Goal: Navigation & Orientation: Find specific page/section

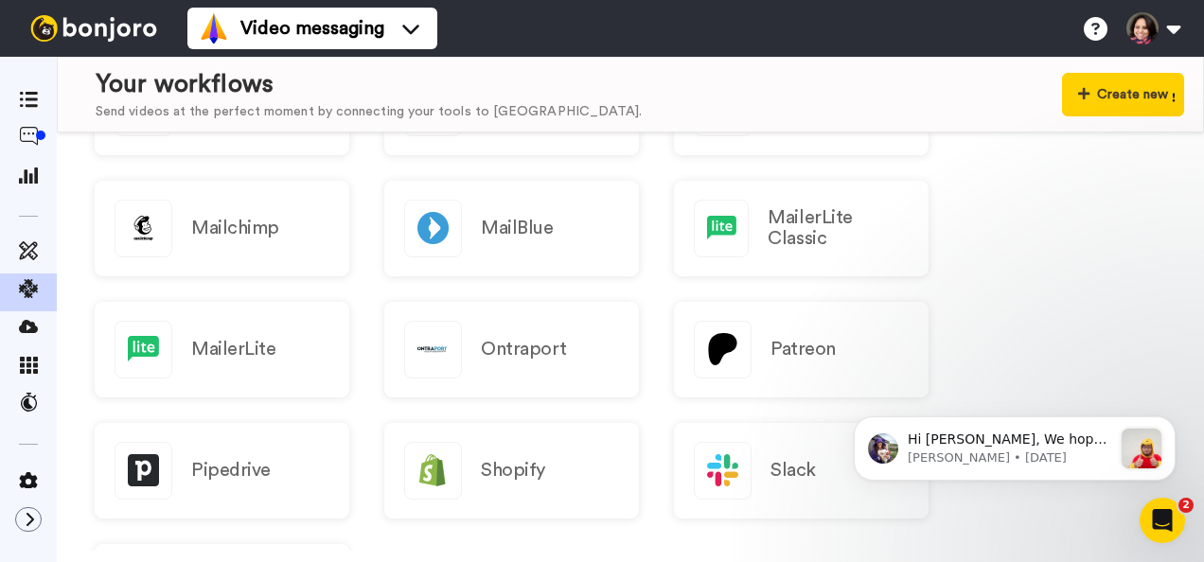
scroll to position [1987, 0]
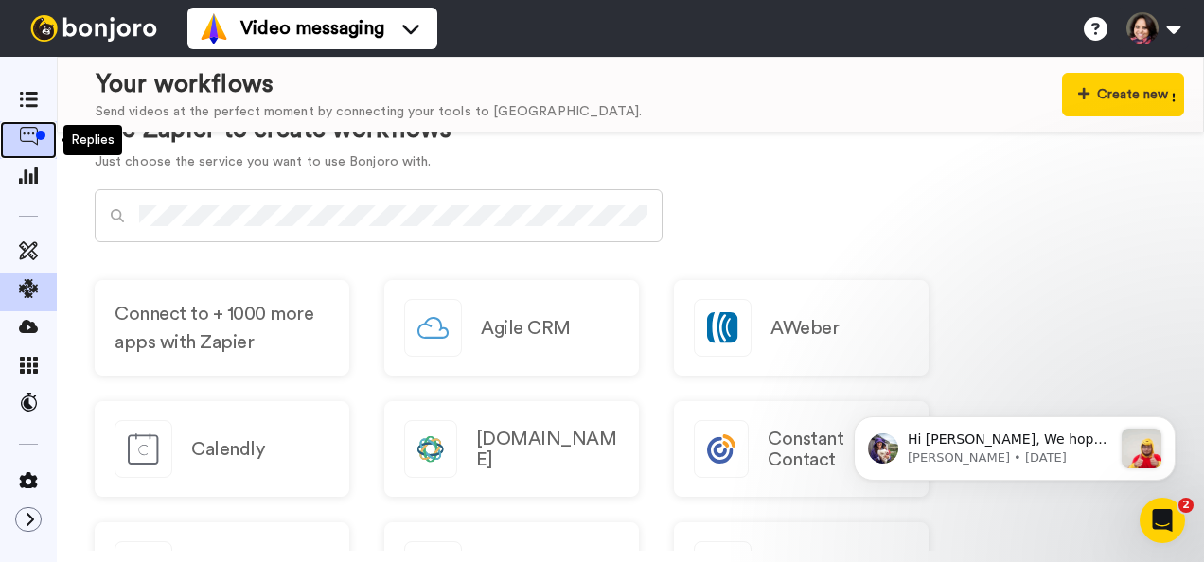
click at [26, 129] on icon at bounding box center [28, 136] width 19 height 19
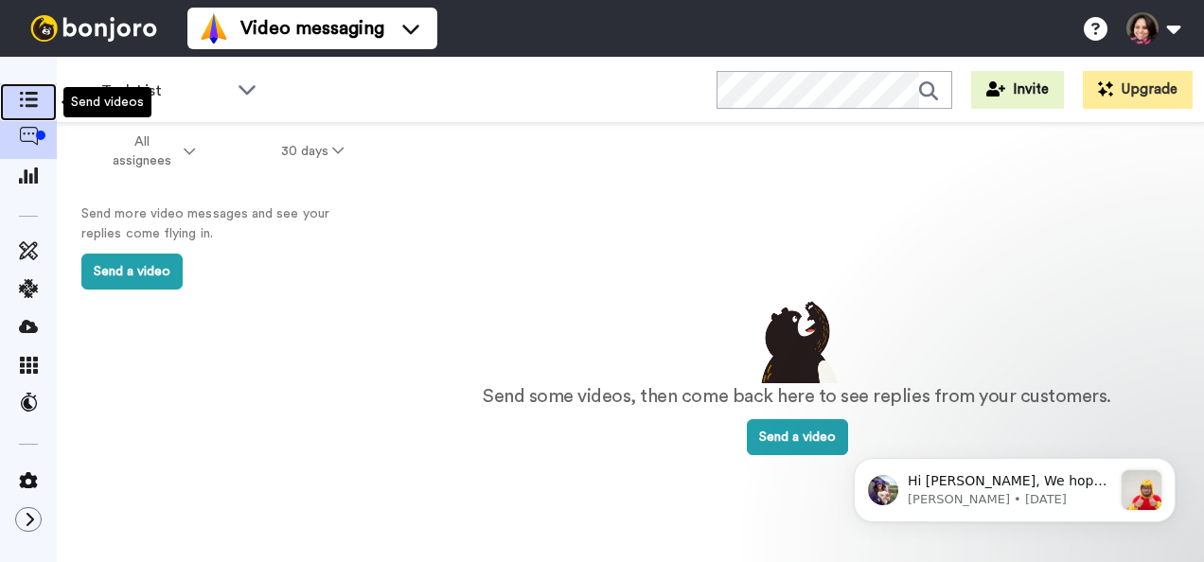
click at [30, 97] on icon at bounding box center [28, 100] width 19 height 16
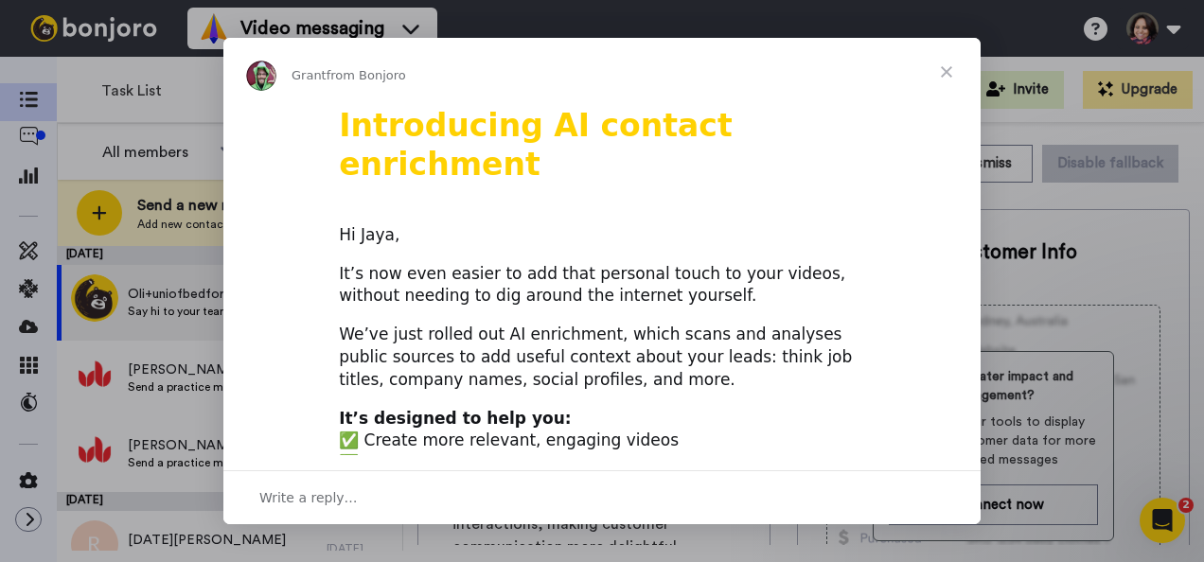
click at [946, 68] on span "Close" at bounding box center [946, 72] width 68 height 68
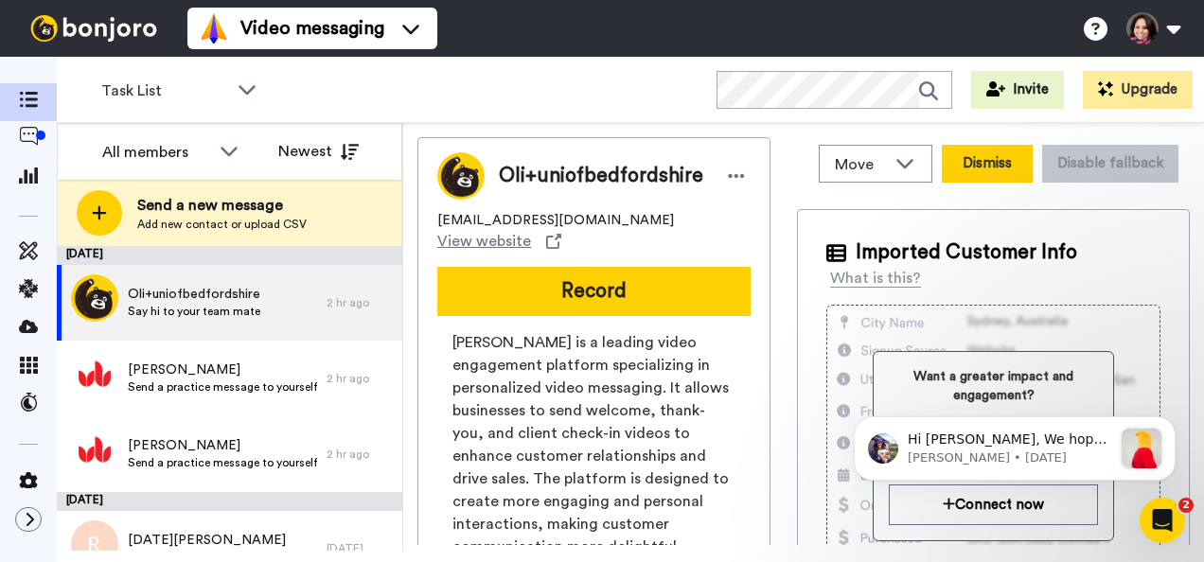
click at [992, 151] on button "Dismiss" at bounding box center [987, 164] width 91 height 38
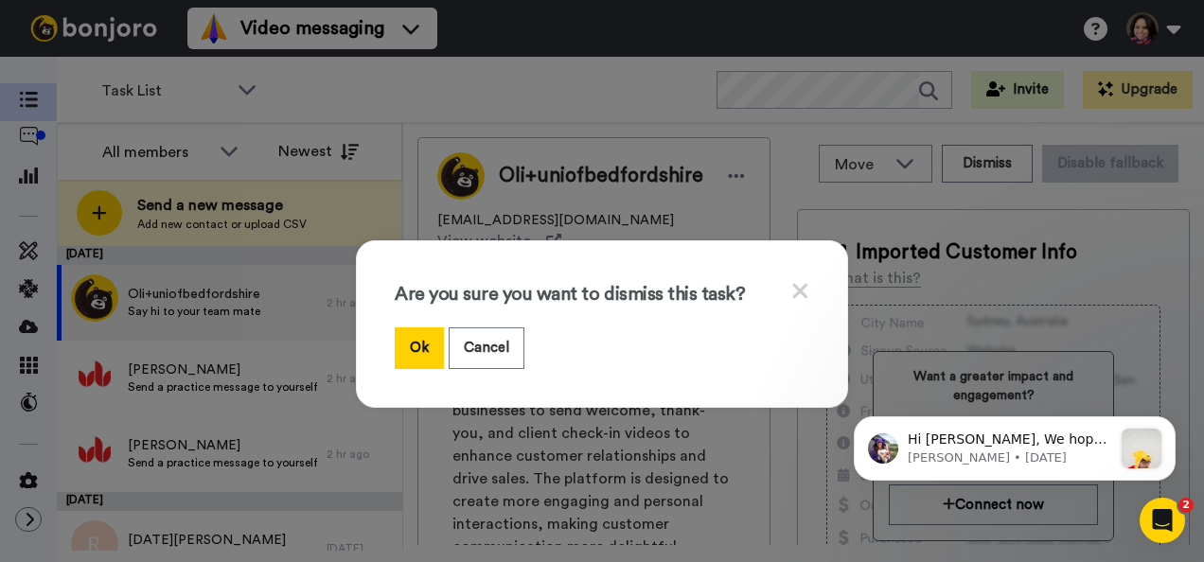
click at [803, 287] on div "Are you sure you want to dismiss this task? Ok Cancel" at bounding box center [602, 323] width 492 height 167
click at [488, 345] on button "Cancel" at bounding box center [487, 347] width 76 height 41
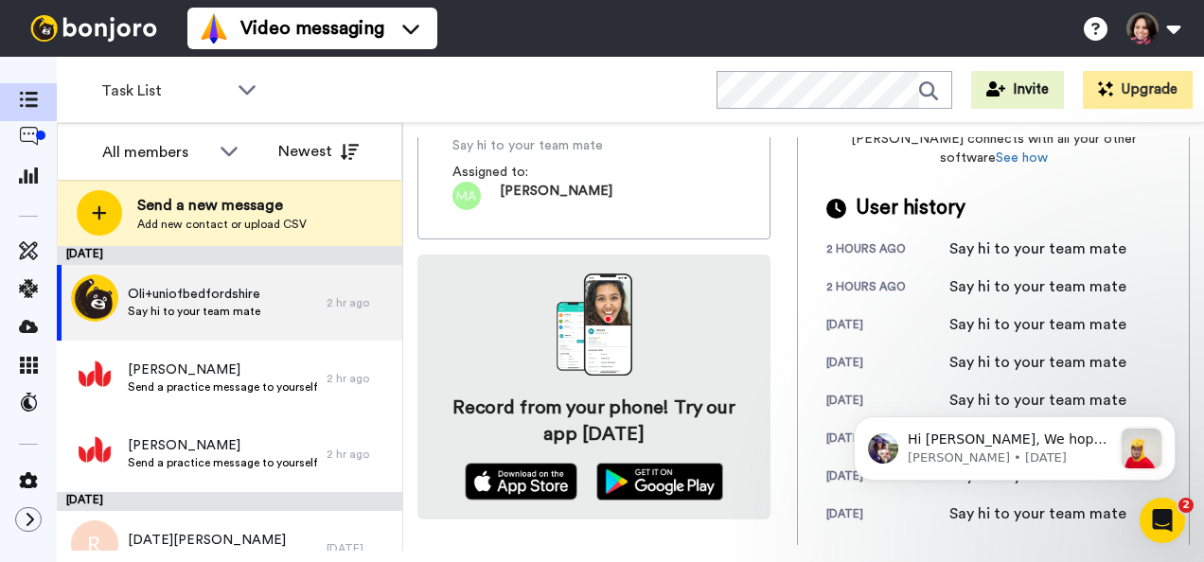
scroll to position [582, 0]
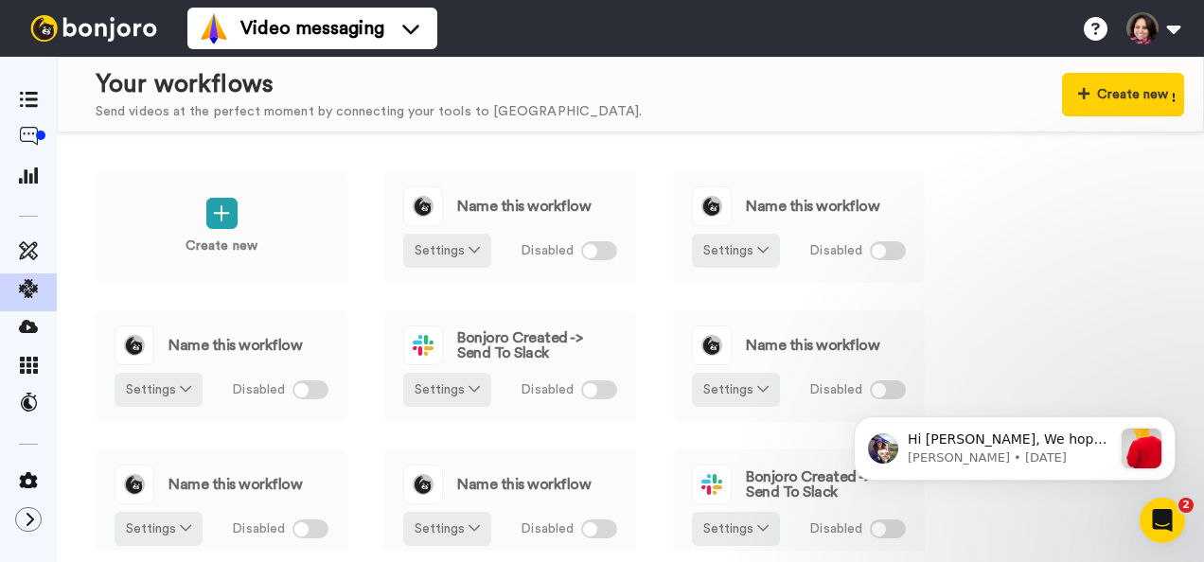
click at [1166, 515] on icon "Open Intercom Messenger" at bounding box center [1162, 520] width 31 height 31
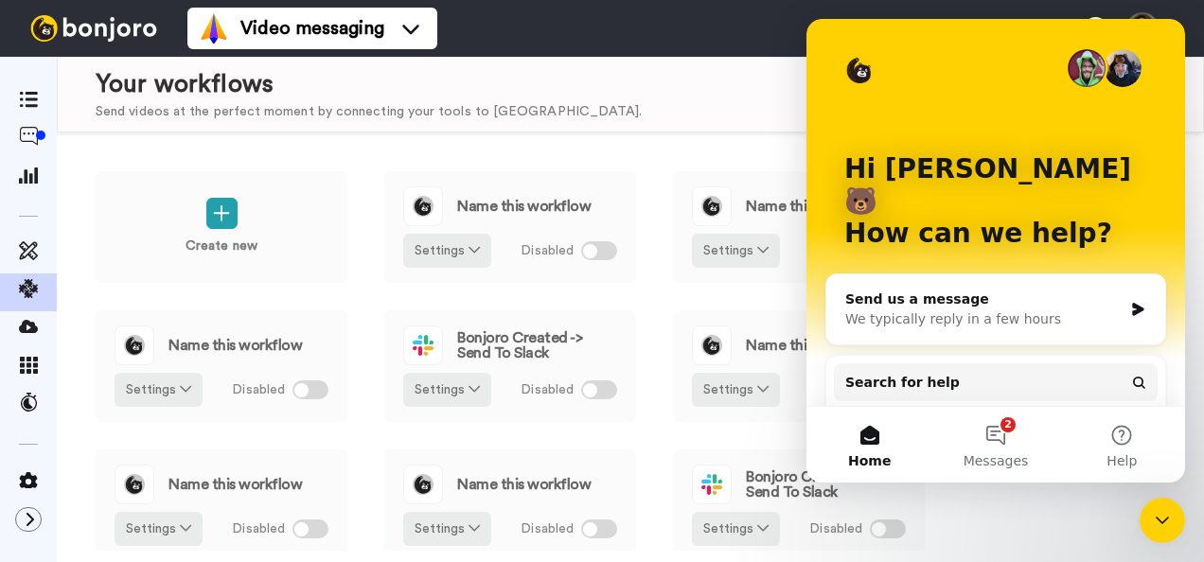
click at [632, 78] on div "Your workflows Send videos at the perfect moment by connecting your tools to [P…" at bounding box center [640, 94] width 1088 height 55
